Goal: Obtain resource: Download file/media

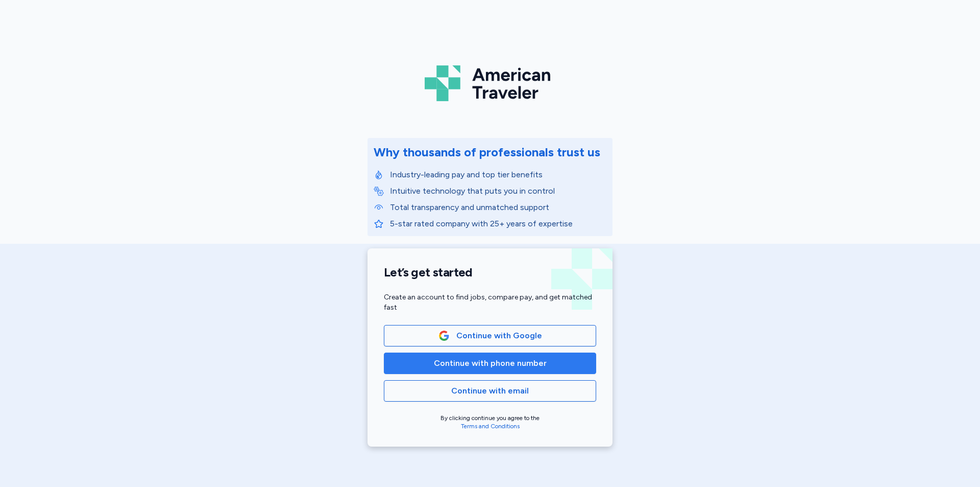
click at [462, 361] on span "Continue with phone number" at bounding box center [490, 363] width 113 height 12
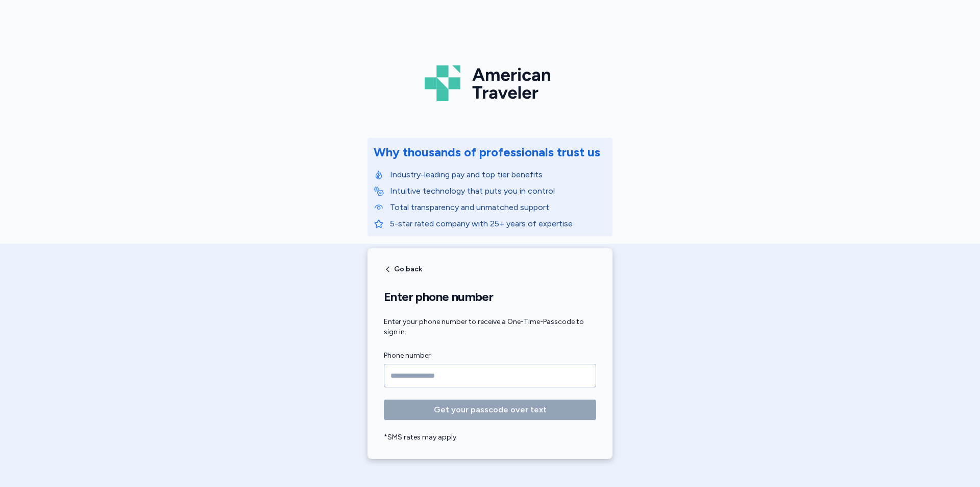
click at [427, 375] on input "Phone number" at bounding box center [490, 375] width 212 height 23
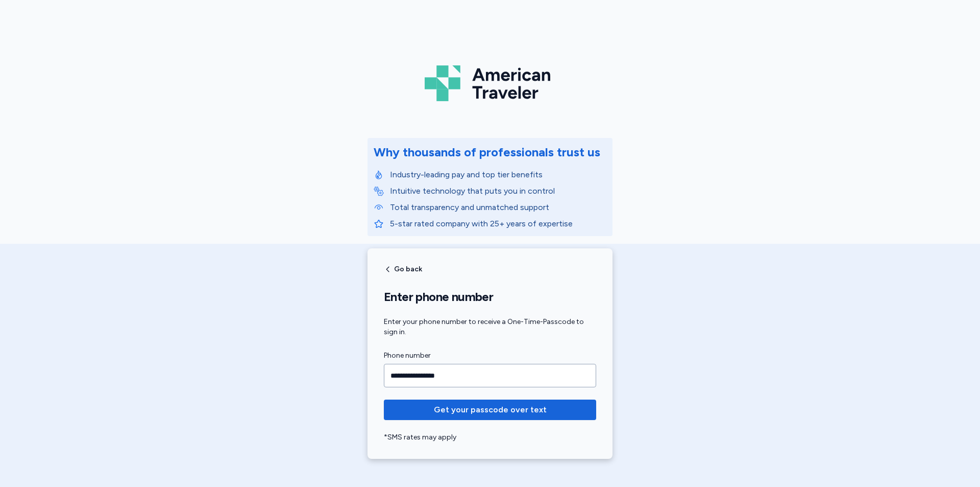
click at [384, 399] on button "Get your passcode over text" at bounding box center [490, 409] width 212 height 20
click at [496, 379] on input "**********" at bounding box center [490, 375] width 212 height 23
type input "**********"
click at [384, 399] on button "Get your passcode over text" at bounding box center [490, 409] width 212 height 20
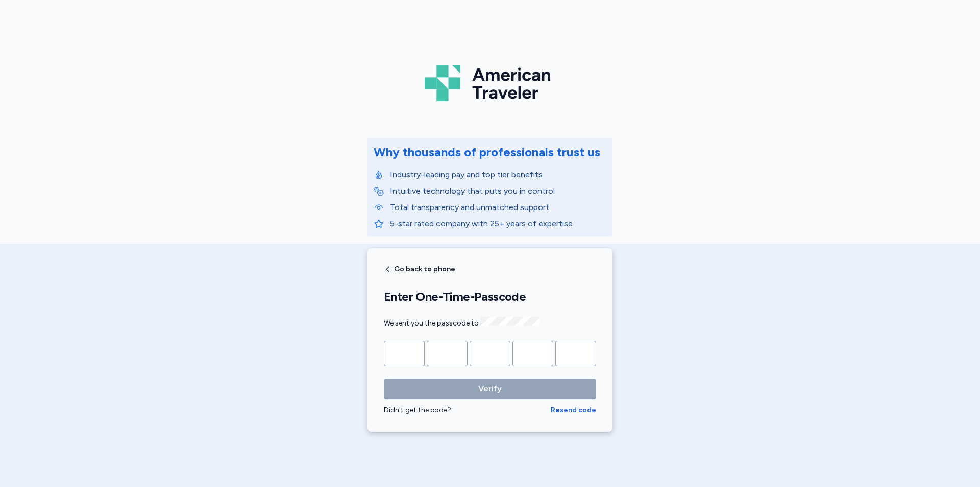
type input "*"
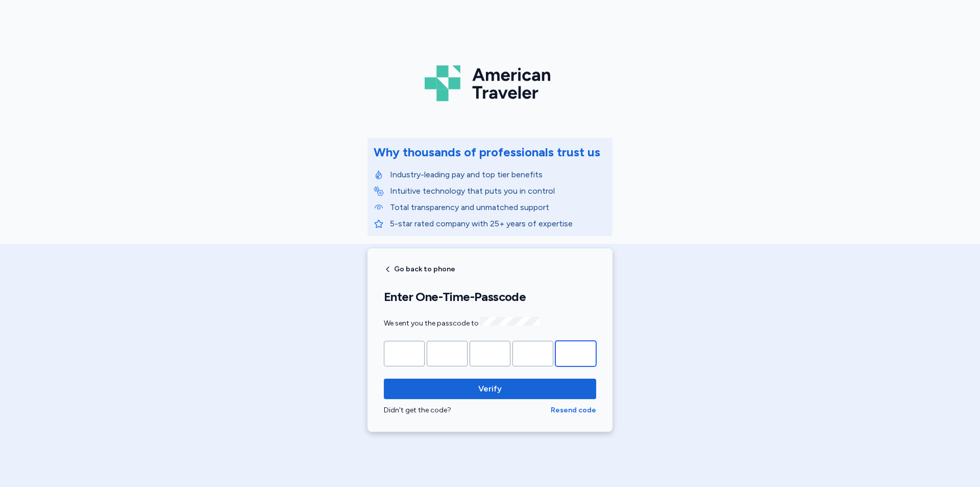
type input "*"
click at [384, 378] on button "Verify" at bounding box center [490, 388] width 212 height 20
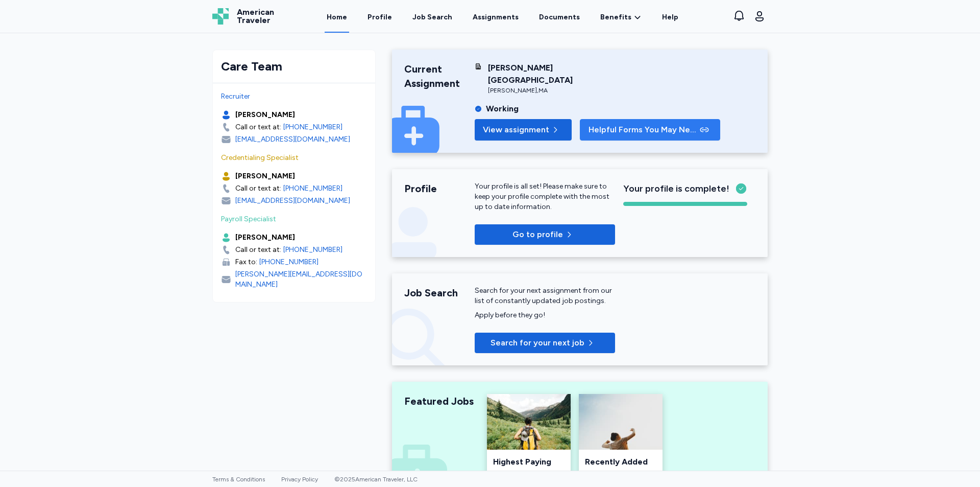
click at [612, 124] on span "Helpful Forms You May Need" at bounding box center [643, 130] width 109 height 12
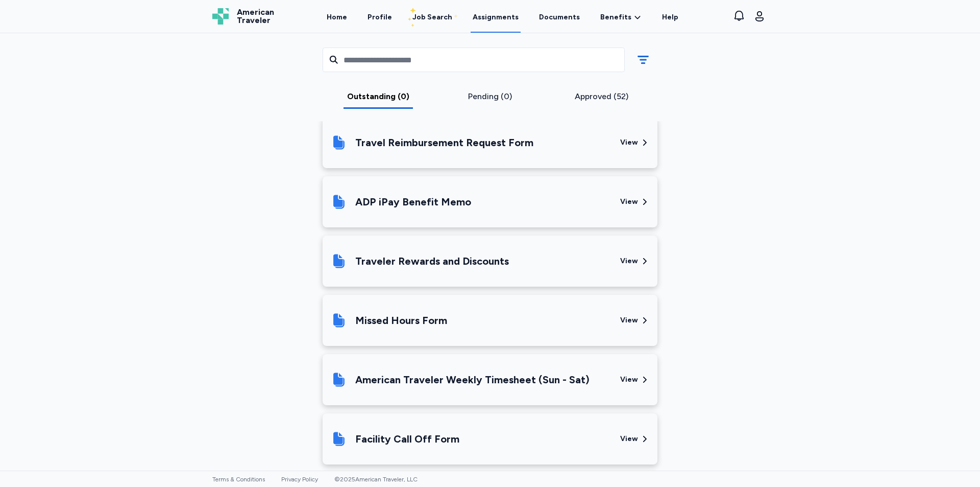
scroll to position [326, 0]
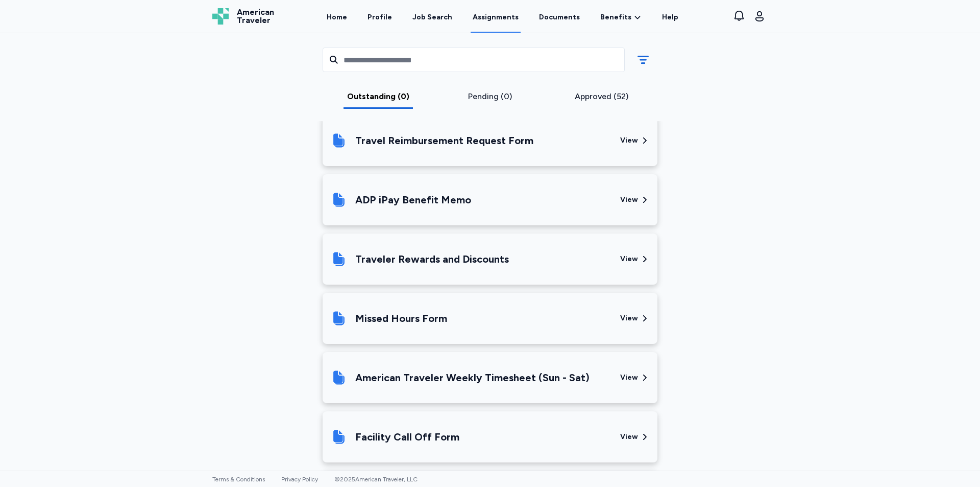
click at [475, 378] on div "American Traveler Weekly Timesheet (Sun - Sat)" at bounding box center [472, 377] width 234 height 14
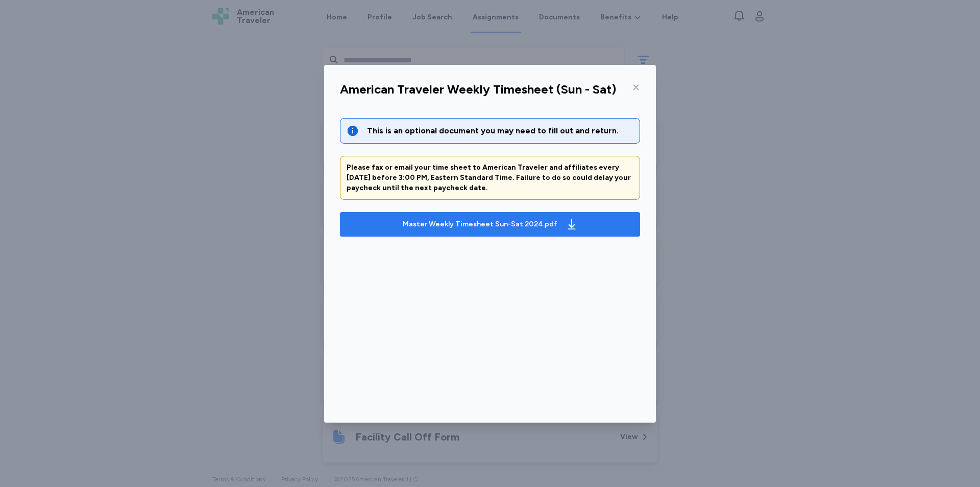
click at [489, 226] on div "Master Weekly Timesheet Sun-Sat 2024.pdf" at bounding box center [480, 224] width 155 height 10
